Goal: Navigation & Orientation: Go to known website

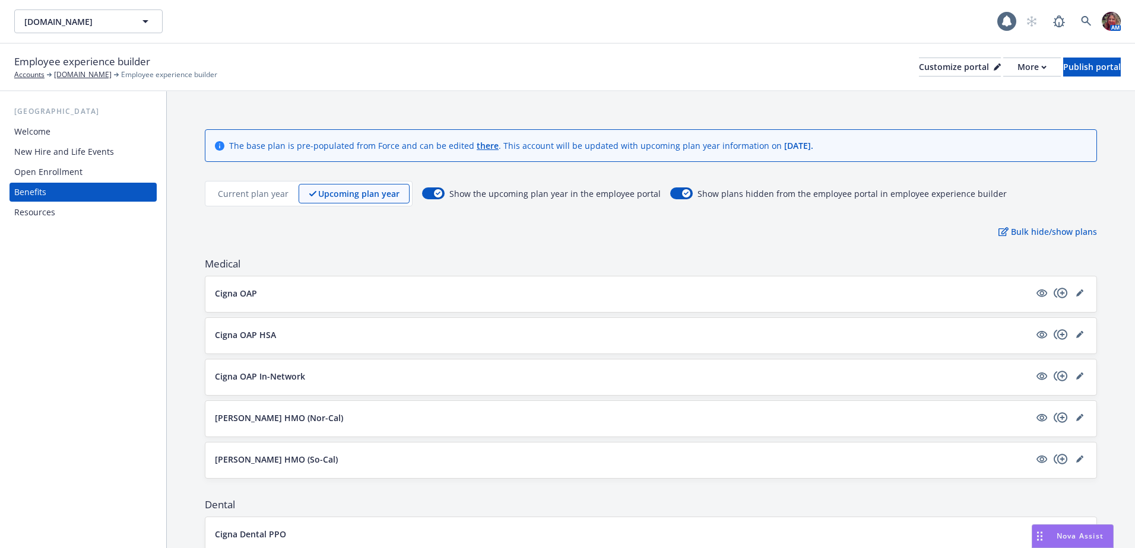
scroll to position [1093, 0]
